Goal: Find specific page/section: Find specific page/section

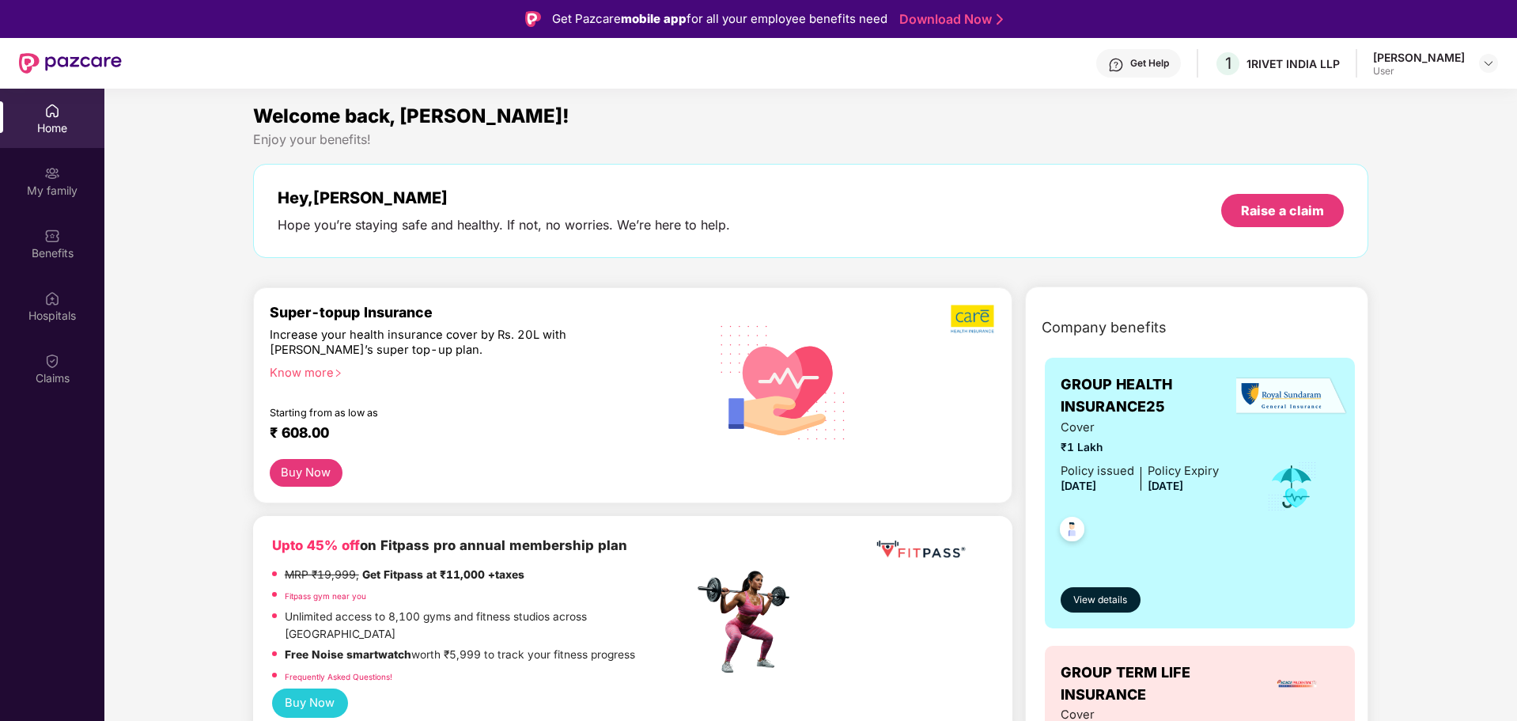
click at [62, 112] on div "Home" at bounding box center [52, 118] width 104 height 59
click at [68, 240] on div "Benefits" at bounding box center [52, 243] width 104 height 59
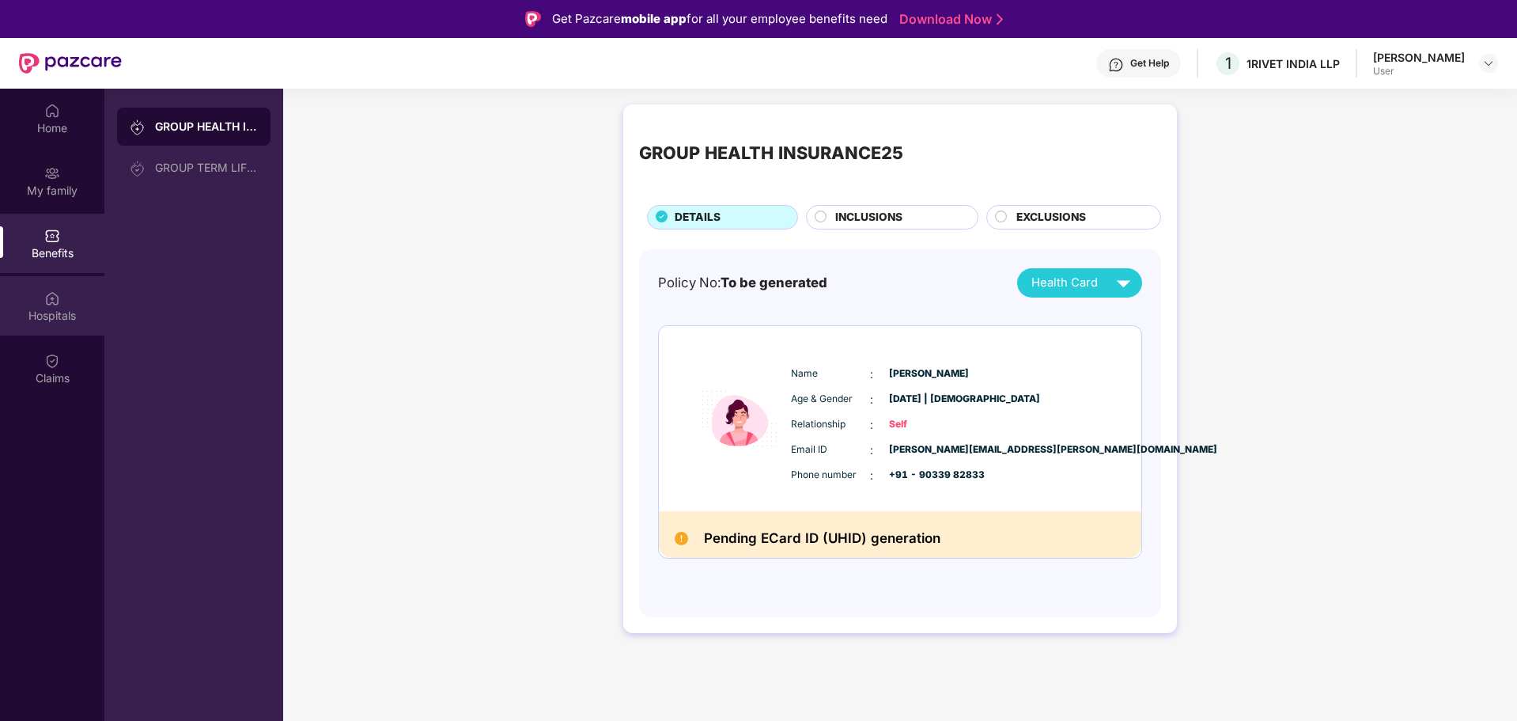
click at [61, 301] on div "Hospitals" at bounding box center [52, 305] width 104 height 59
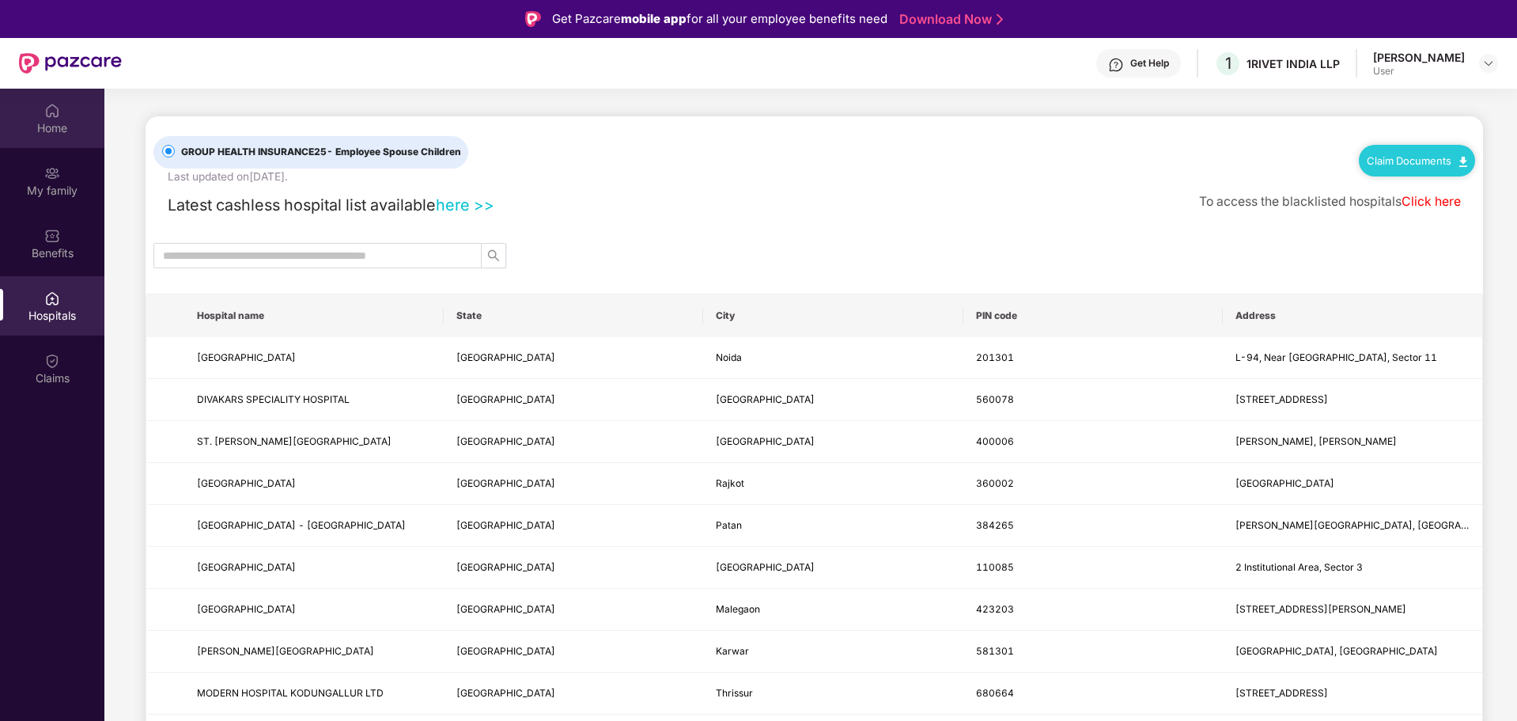
click at [63, 131] on div "Home" at bounding box center [52, 128] width 104 height 16
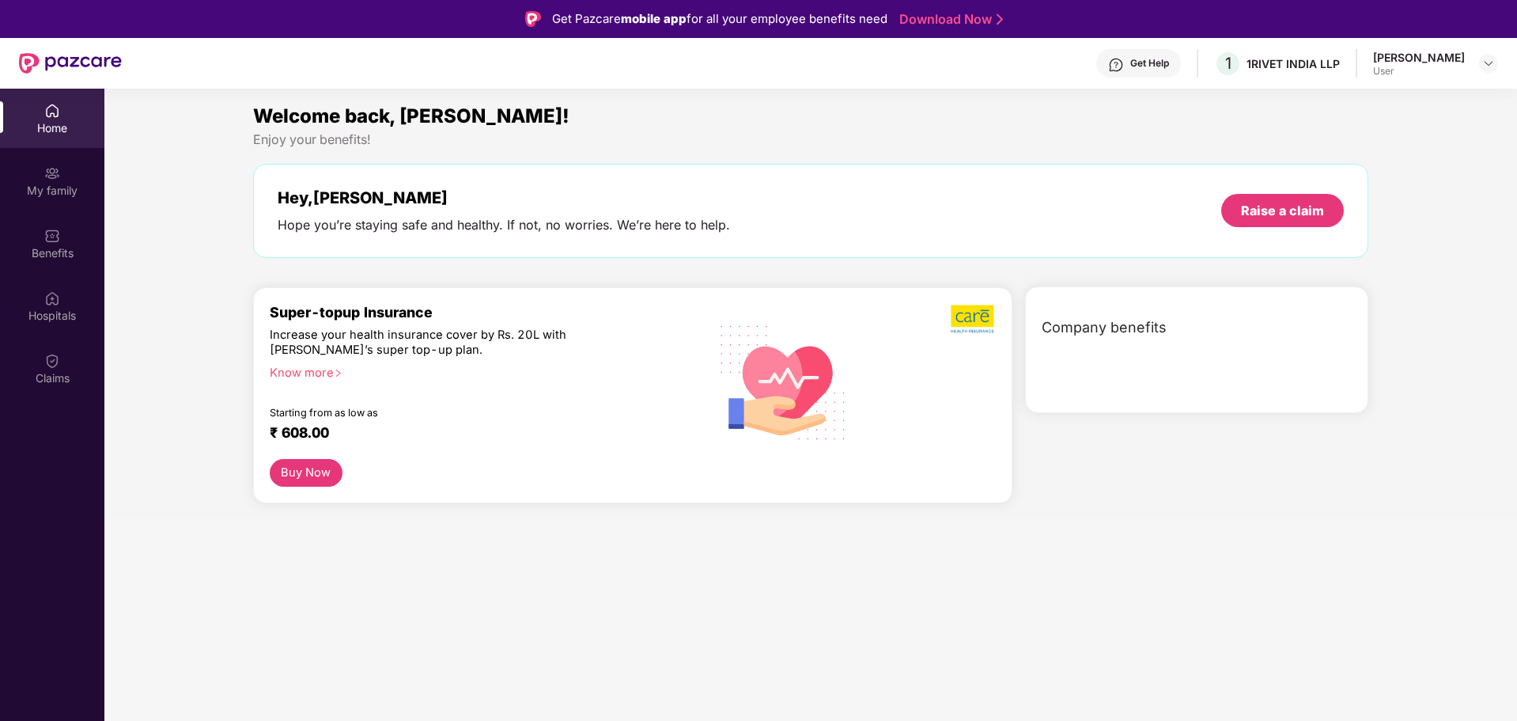
click at [56, 400] on div "Home My family Benefits Hospitals Claims" at bounding box center [52, 245] width 104 height 312
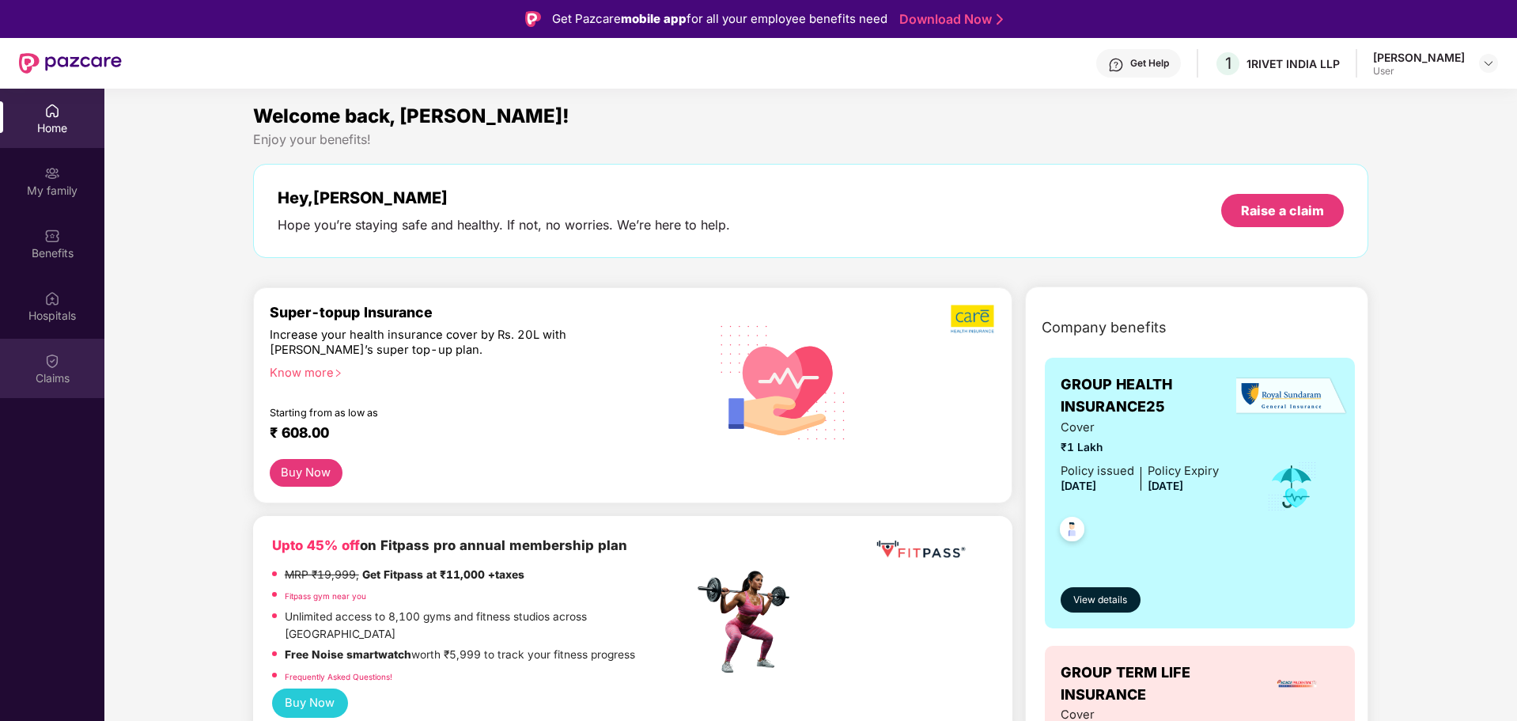
click at [58, 377] on div "Claims" at bounding box center [52, 378] width 104 height 16
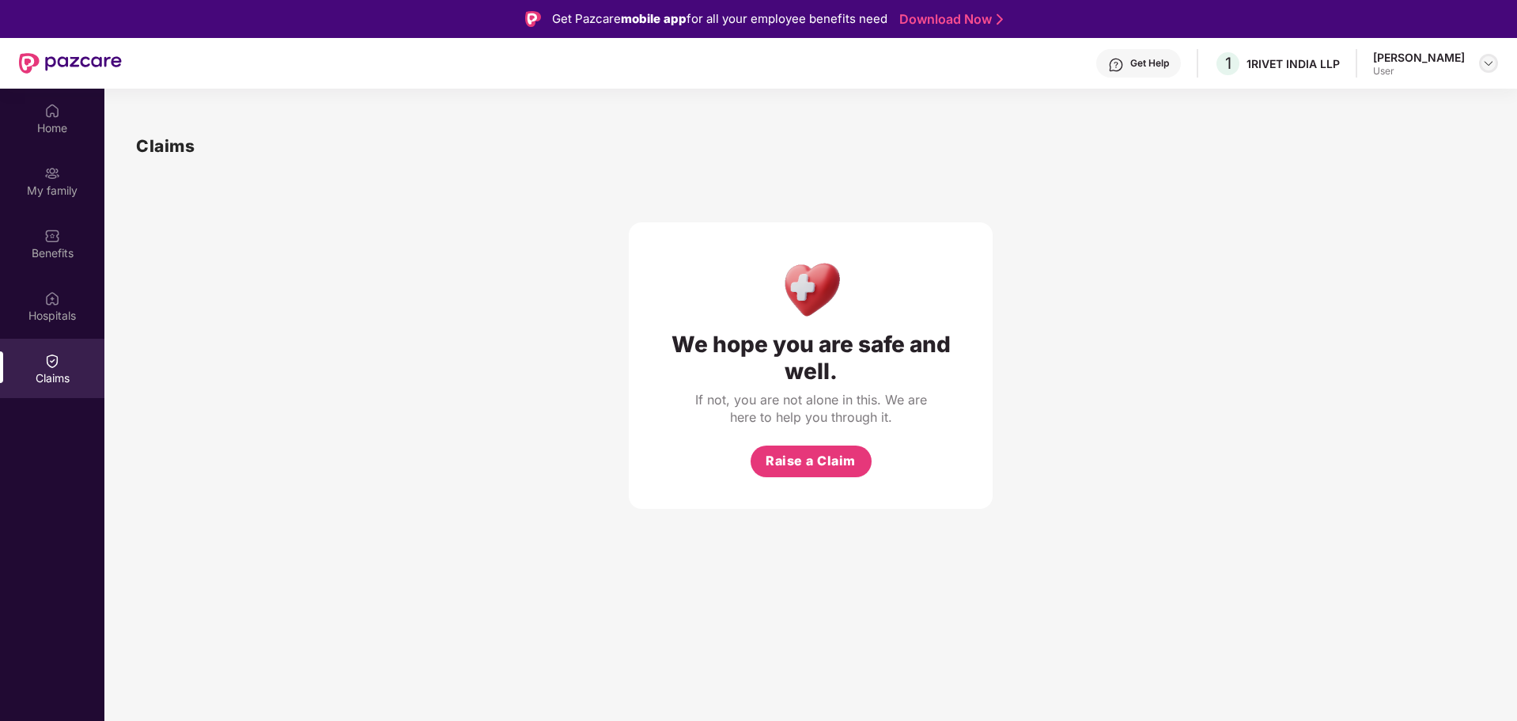
click at [1482, 59] on div at bounding box center [1488, 63] width 19 height 19
click at [1361, 150] on div "[PERSON_NAME]" at bounding box center [1402, 144] width 92 height 15
